Goal: Task Accomplishment & Management: Complete application form

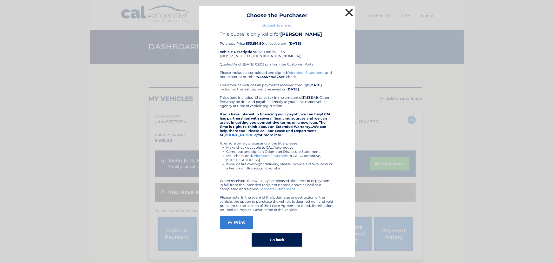
click at [347, 14] on button "×" at bounding box center [349, 12] width 10 height 10
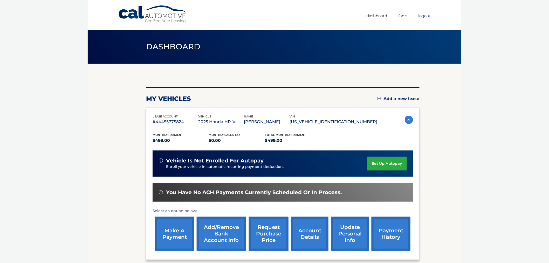
click at [423, 15] on link "Logout" at bounding box center [425, 15] width 12 height 9
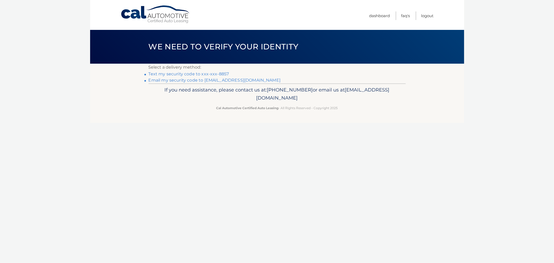
click at [199, 74] on link "Text my security code to xxx-xxx-8857" at bounding box center [189, 73] width 80 height 5
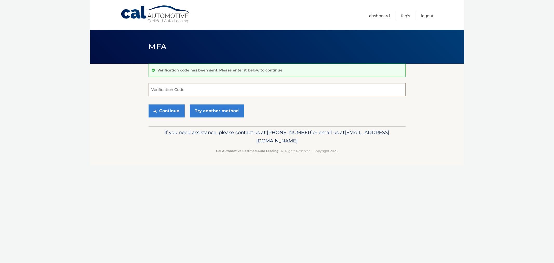
click at [170, 88] on input "Verification Code" at bounding box center [277, 89] width 257 height 13
type input "530763"
click at [149, 104] on button "Continue" at bounding box center [167, 110] width 36 height 13
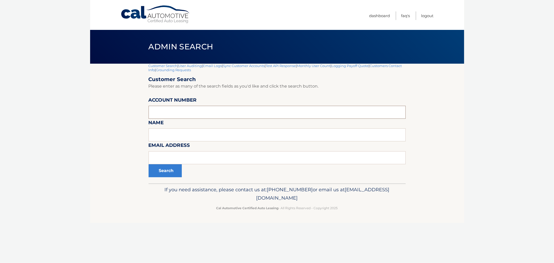
click at [181, 116] on input "text" at bounding box center [277, 112] width 257 height 13
paste input "44455933938"
type input "44455933938"
click at [170, 173] on button "Search" at bounding box center [165, 170] width 33 height 13
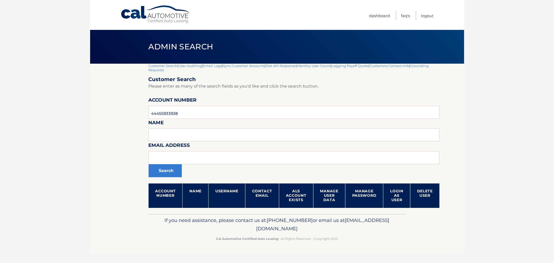
click at [529, 192] on body "Cal Automotive Menu Dashboard FAQ's Logout |" at bounding box center [277, 131] width 554 height 263
drag, startPoint x: 191, startPoint y: 111, endPoint x: 94, endPoint y: 112, distance: 97.1
click at [94, 112] on section "Customer Search | User Auditing | Email Logs | Sync Customer Accounts | Test AP…" at bounding box center [277, 139] width 374 height 150
click at [214, 163] on input "text" at bounding box center [294, 157] width 291 height 13
paste input "PRIMOTRANSPORT@AOL.COM"
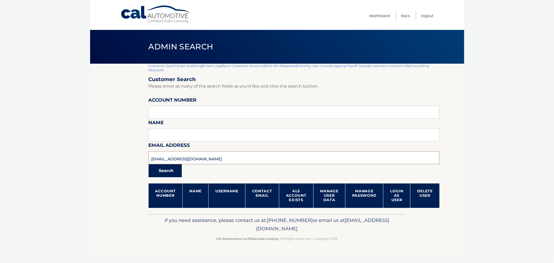
type input "PRIMOTRANSPORT@AOL.COM"
click at [181, 172] on button "Search" at bounding box center [165, 170] width 33 height 13
click at [122, 141] on section "Customer Search | User Auditing | Email Logs | Sync Customer Accounts | Test AP…" at bounding box center [277, 139] width 374 height 150
click at [237, 157] on input "[EMAIL_ADDRESS][DOMAIN_NAME]" at bounding box center [294, 157] width 291 height 13
click at [427, 14] on link "Logout" at bounding box center [427, 15] width 12 height 9
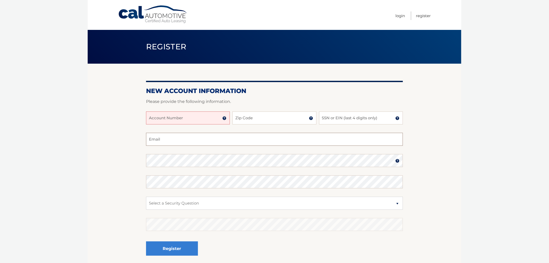
click at [190, 136] on input "Email" at bounding box center [274, 139] width 257 height 13
paste input "PRIMOTRANSPORT@AOL.COM"
type input "PRIMOTRANSPORT@AOL.COM"
drag, startPoint x: 268, startPoint y: 114, endPoint x: 356, endPoint y: 114, distance: 88.3
click at [268, 114] on input "Zip Code" at bounding box center [275, 117] width 84 height 13
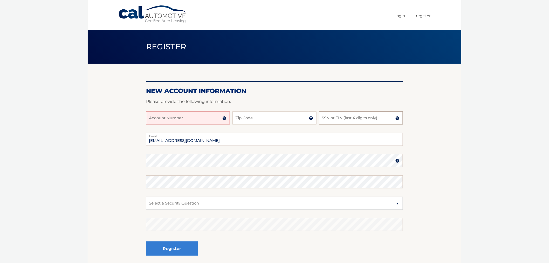
click at [356, 114] on input "SSN or EIN (last 4 digits only)" at bounding box center [361, 117] width 84 height 13
paste input "7029"
type input "7029"
click at [273, 116] on input "Zip Code" at bounding box center [275, 117] width 84 height 13
paste input "08861"
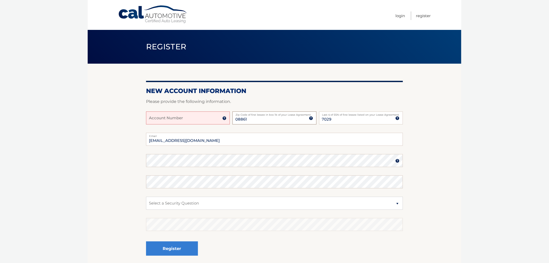
type input "08861"
click at [172, 121] on input "Account Number" at bounding box center [188, 117] width 84 height 13
paste input "44455933938"
type input "44455933938"
select select "3"
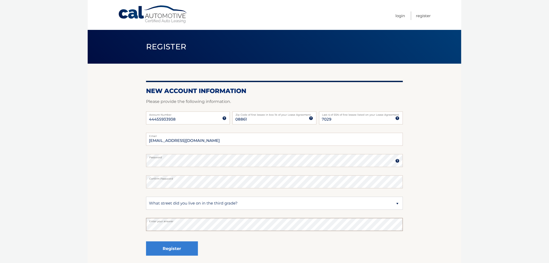
click at [146, 241] on button "Register" at bounding box center [172, 248] width 52 height 14
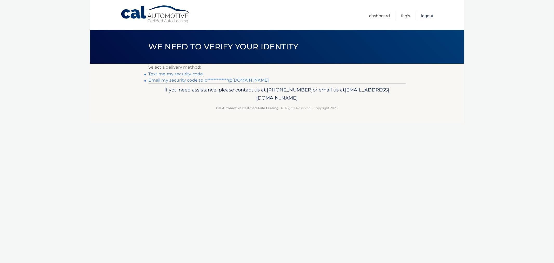
click at [423, 15] on link "Logout" at bounding box center [427, 15] width 12 height 9
click at [167, 74] on link "Text my security code to xxx-xxx-8857" at bounding box center [189, 73] width 80 height 5
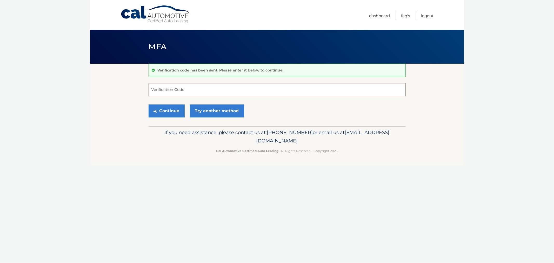
click at [169, 92] on input "Verification Code" at bounding box center [277, 89] width 257 height 13
click at [116, 77] on section "Verification code has been sent. Please enter it below to continue. Verificatio…" at bounding box center [277, 95] width 374 height 63
click at [171, 87] on input "Verification Code" at bounding box center [277, 89] width 257 height 13
drag, startPoint x: 142, startPoint y: 40, endPoint x: 369, endPoint y: 169, distance: 260.9
click at [366, 167] on div "Cal Automotive Menu Dashboard FAQ's Logout MFA" at bounding box center [277, 131] width 374 height 263
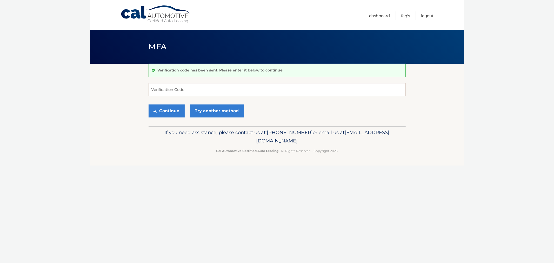
drag, startPoint x: 379, startPoint y: 158, endPoint x: 375, endPoint y: 99, distance: 59.3
click at [379, 157] on footer "If you need assistance, please contact us at: [PHONE_NUMBER] or email us at [EM…" at bounding box center [277, 145] width 374 height 39
